Goal: Task Accomplishment & Management: Manage account settings

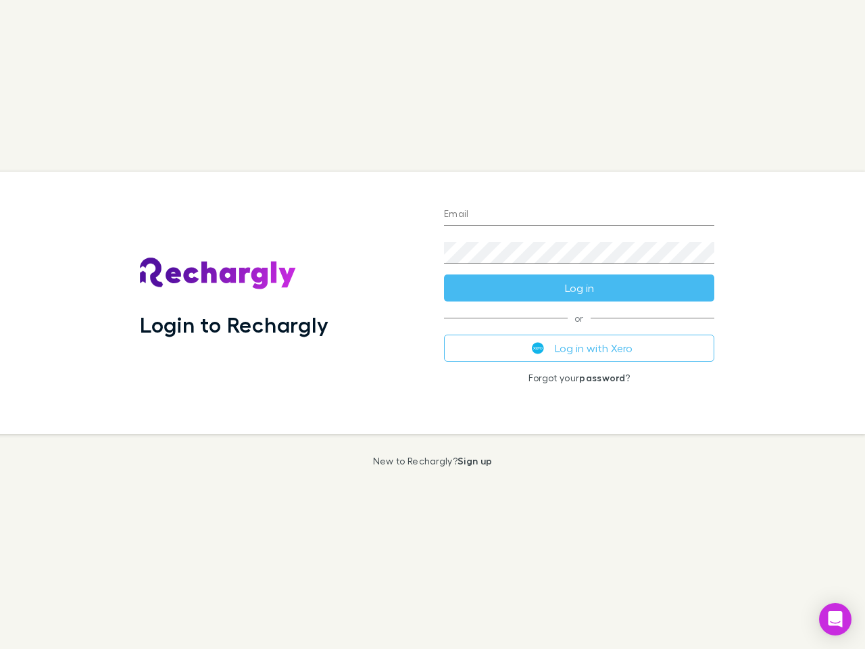
click at [433, 324] on div "Login to Rechargly" at bounding box center [281, 303] width 304 height 262
click at [579, 215] on input "Email" at bounding box center [579, 215] width 270 height 22
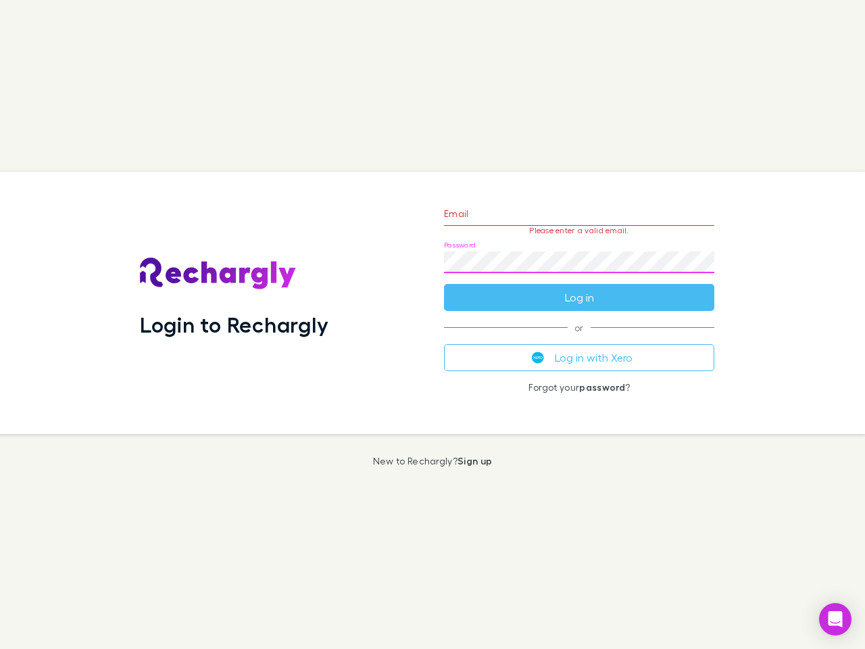
click at [579, 288] on form "Email Please enter a valid email. Password Log in" at bounding box center [579, 252] width 270 height 118
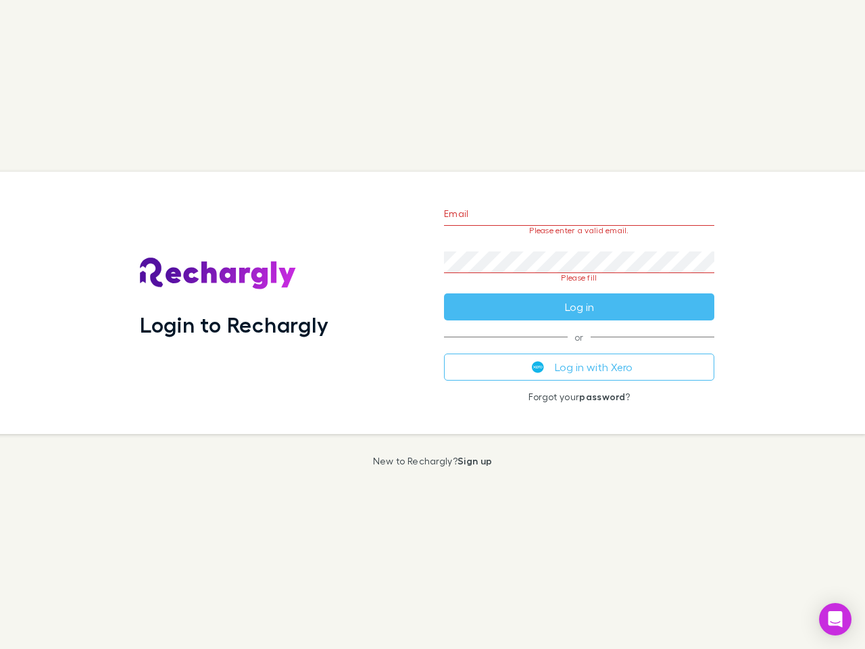
click at [579, 348] on div "Email Please enter a valid email. Password Please fill Log in or Log in with Xe…" at bounding box center [579, 303] width 292 height 262
click at [836, 619] on icon "Open Intercom Messenger" at bounding box center [836, 619] width 14 height 16
